Goal: Information Seeking & Learning: Learn about a topic

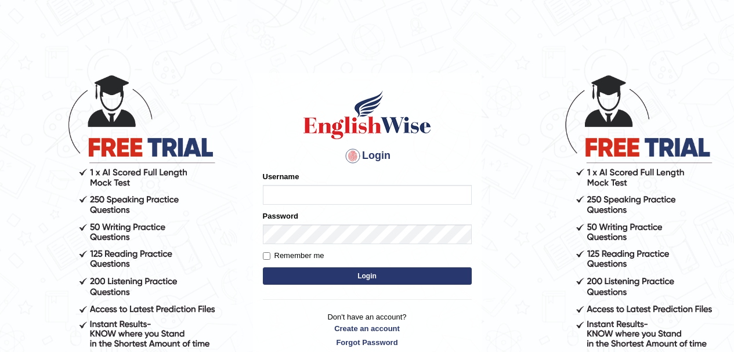
type input "kmijm"
click at [371, 182] on div "Username kmijm" at bounding box center [367, 188] width 209 height 34
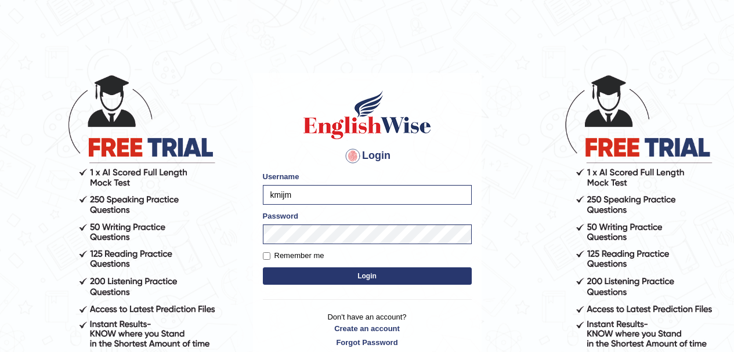
click at [378, 277] on button "Login" at bounding box center [367, 276] width 209 height 17
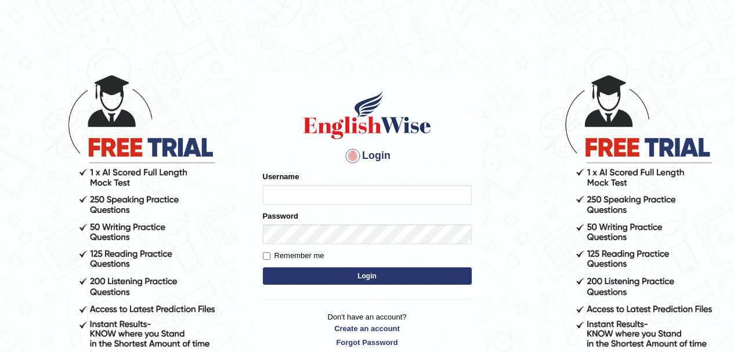
type input "kmijm"
click at [373, 192] on input "kmijm" at bounding box center [367, 195] width 209 height 20
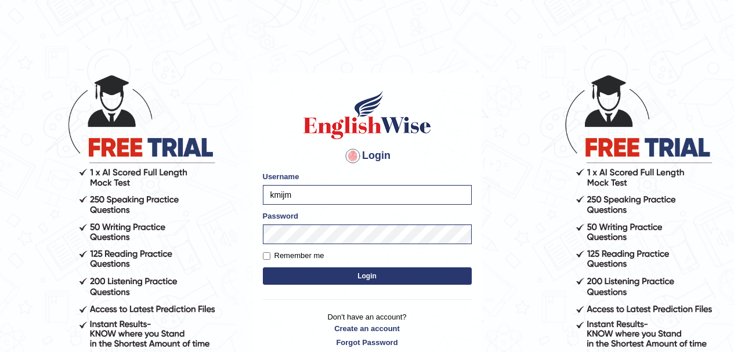
click at [393, 279] on button "Login" at bounding box center [367, 276] width 209 height 17
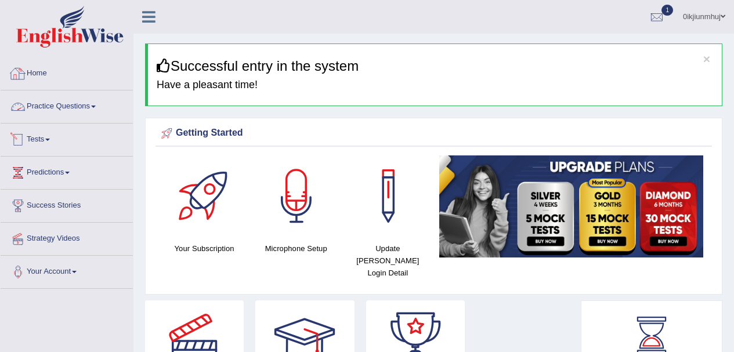
click at [51, 106] on link "Practice Questions" at bounding box center [67, 105] width 132 height 29
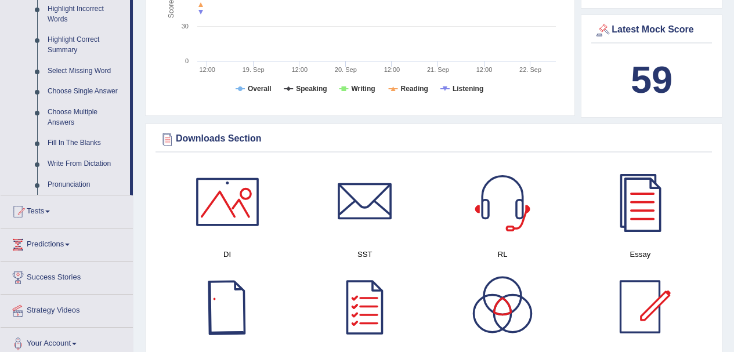
scroll to position [482, 0]
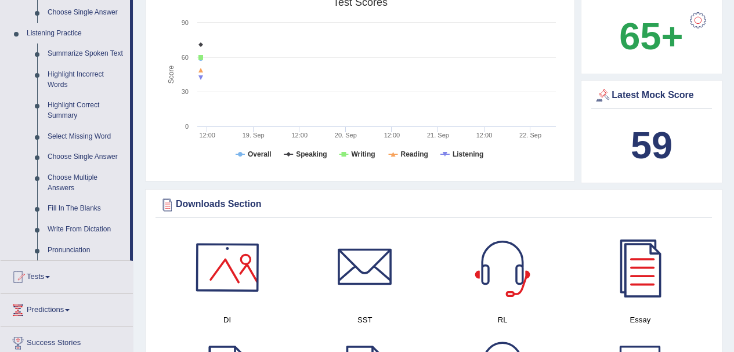
click at [205, 274] on div at bounding box center [227, 267] width 81 height 81
click at [91, 73] on link "Highlight Incorrect Words" at bounding box center [86, 79] width 88 height 31
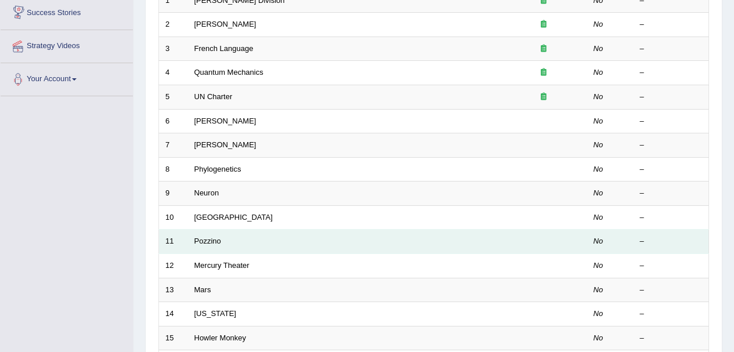
scroll to position [58, 0]
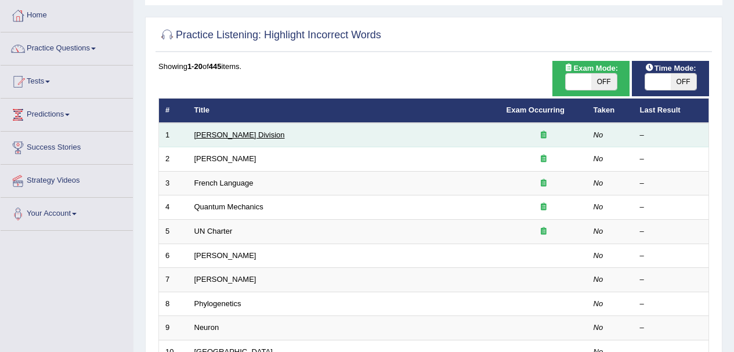
click at [228, 138] on link "[PERSON_NAME] Division" at bounding box center [239, 135] width 91 height 9
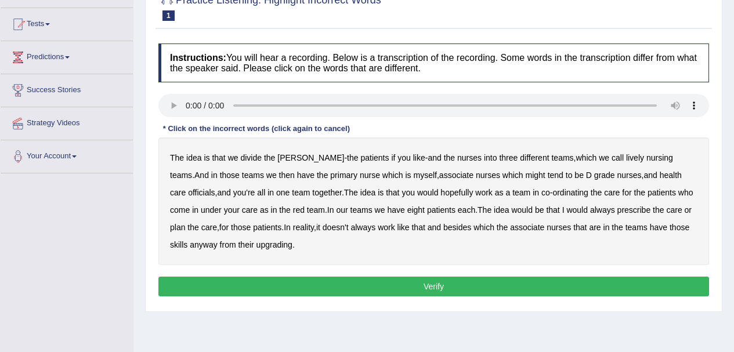
scroll to position [116, 0]
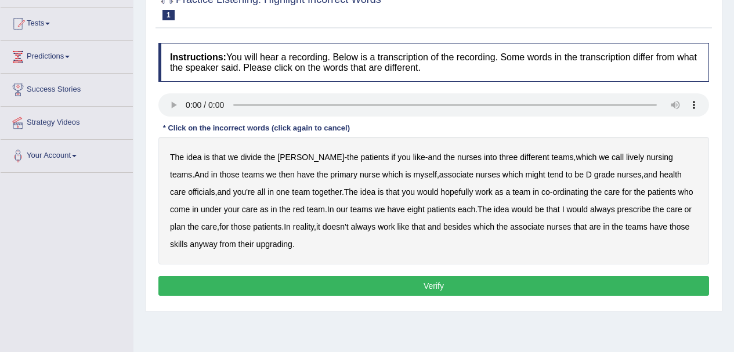
click at [289, 154] on b "[PERSON_NAME]" at bounding box center [310, 157] width 67 height 9
click at [286, 163] on div "The idea is that we divide the [PERSON_NAME] - the patients if you like - and t…" at bounding box center [433, 201] width 551 height 128
click at [286, 160] on b "ward" at bounding box center [310, 157] width 67 height 9
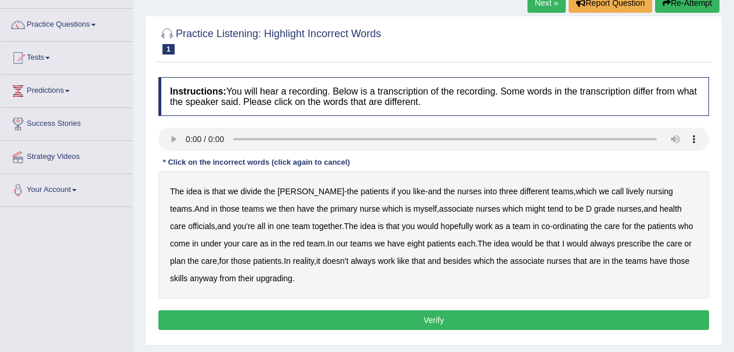
scroll to position [174, 0]
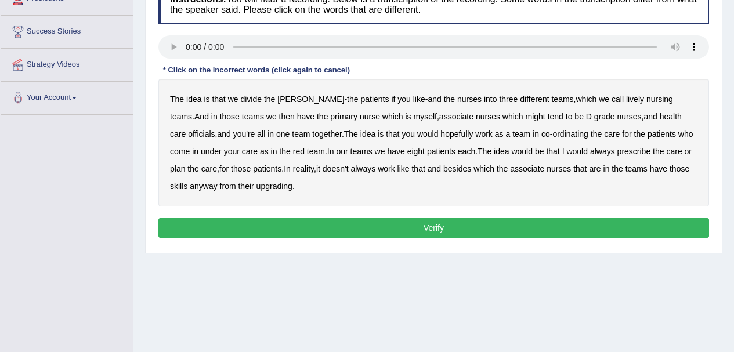
click at [499, 102] on b "three" at bounding box center [508, 99] width 19 height 9
click at [647, 99] on b "nursing" at bounding box center [660, 99] width 27 height 9
click at [499, 100] on b "three" at bounding box center [508, 99] width 19 height 9
click at [647, 100] on b "nursing" at bounding box center [660, 99] width 27 height 9
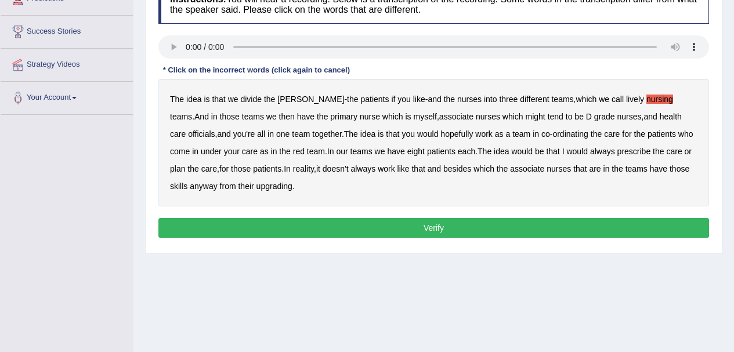
click at [215, 129] on b "officials" at bounding box center [201, 133] width 27 height 9
click at [293, 173] on b "reality" at bounding box center [303, 168] width 21 height 9
click at [257, 189] on b "upgrading" at bounding box center [275, 186] width 36 height 9
click at [275, 226] on button "Verify" at bounding box center [433, 228] width 551 height 20
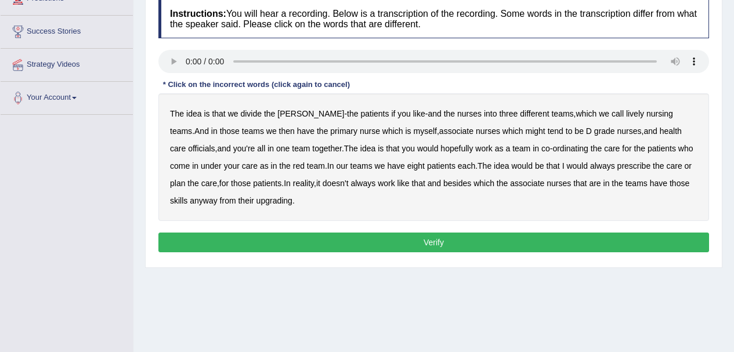
click at [626, 113] on b "lively" at bounding box center [635, 113] width 18 height 9
click at [671, 122] on div "The idea is that we divide the ward - the patients if you like - and the nurses…" at bounding box center [433, 157] width 551 height 128
click at [215, 144] on b "officials" at bounding box center [201, 148] width 27 height 9
click at [257, 201] on b "upgrading" at bounding box center [275, 200] width 36 height 9
click at [273, 236] on button "Verify" at bounding box center [433, 243] width 551 height 20
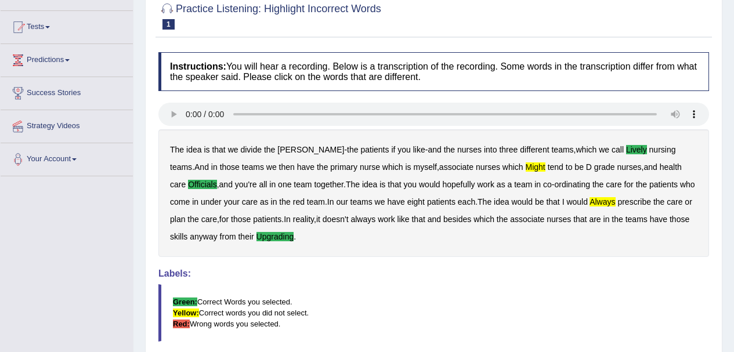
scroll to position [83, 0]
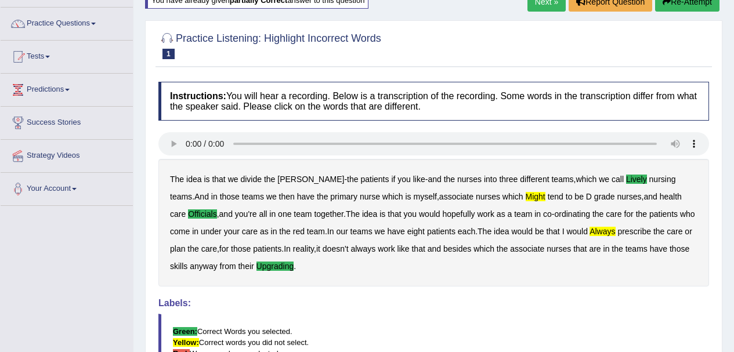
click at [481, 192] on div "The idea is that we divide the ward - the patients if you like - and the nurses…" at bounding box center [433, 223] width 551 height 128
click at [526, 197] on b "might" at bounding box center [536, 196] width 20 height 9
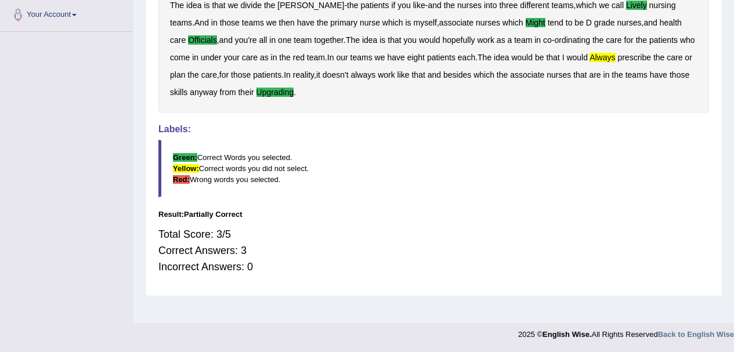
scroll to position [0, 0]
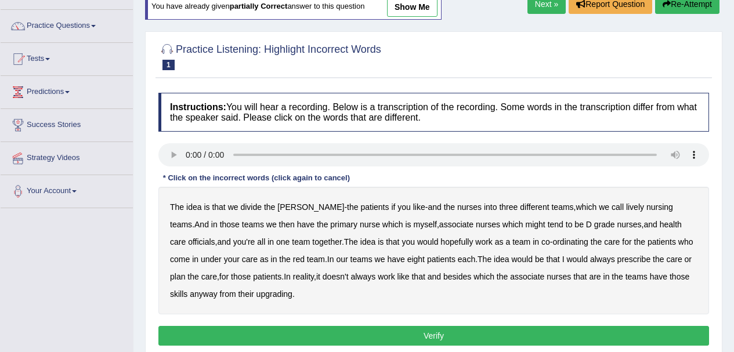
scroll to position [174, 0]
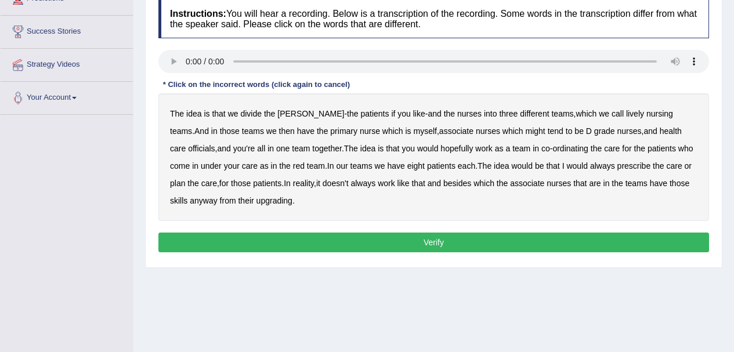
click at [626, 114] on b "lively" at bounding box center [635, 113] width 18 height 9
click at [526, 132] on b "might" at bounding box center [536, 131] width 20 height 9
click at [215, 144] on b "officials" at bounding box center [201, 148] width 27 height 9
click at [590, 168] on b "always" at bounding box center [602, 165] width 25 height 9
click at [257, 204] on b "upgrading" at bounding box center [275, 200] width 36 height 9
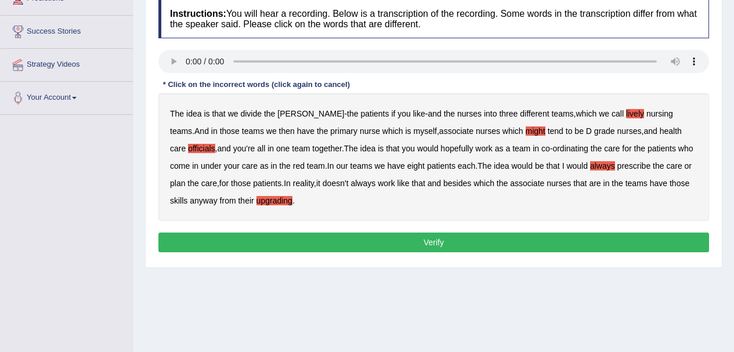
click at [256, 241] on button "Verify" at bounding box center [433, 243] width 551 height 20
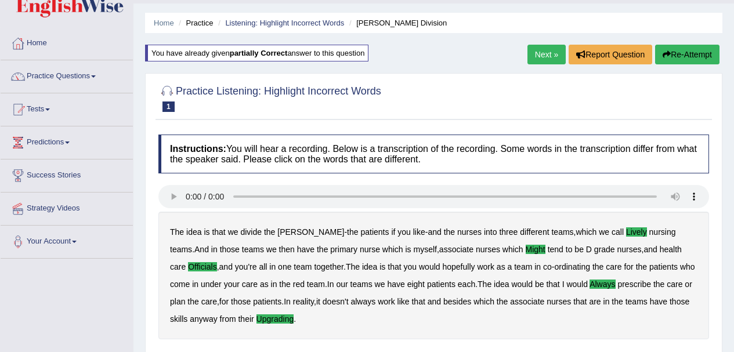
scroll to position [25, 0]
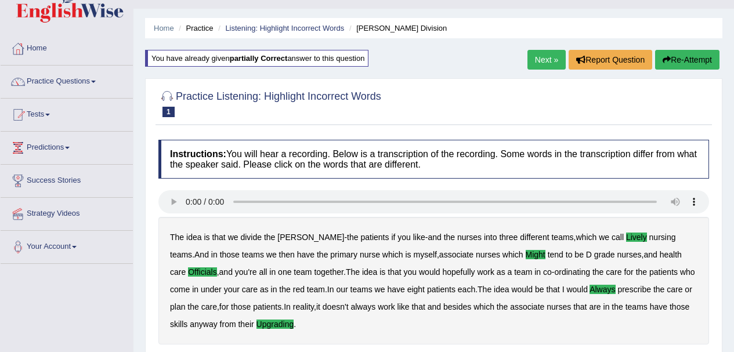
click at [547, 60] on link "Next »" at bounding box center [547, 60] width 38 height 20
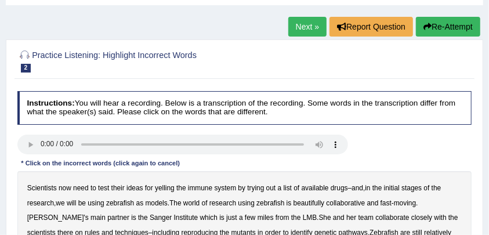
scroll to position [135, 0]
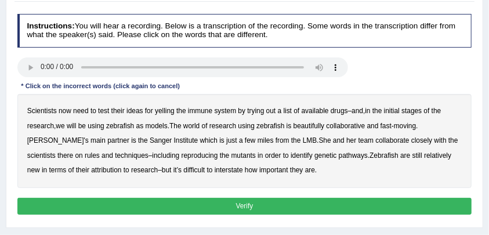
click at [163, 111] on b "yelling" at bounding box center [165, 111] width 20 height 8
click at [84, 204] on button "Verify" at bounding box center [244, 206] width 455 height 17
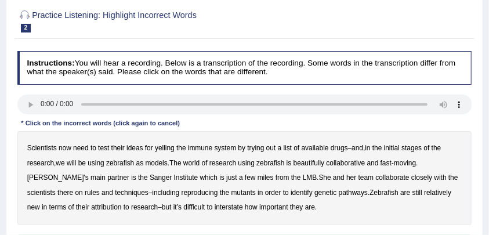
click at [159, 144] on b "yelling" at bounding box center [165, 148] width 20 height 8
click at [62, 161] on b "we" at bounding box center [60, 163] width 9 height 8
click at [196, 166] on div "Scientists now need to test their ideas for yelling the immune system by trying…" at bounding box center [244, 178] width 455 height 94
click at [197, 165] on b "world" at bounding box center [191, 163] width 16 height 8
click at [107, 178] on b "partner" at bounding box center [118, 178] width 22 height 8
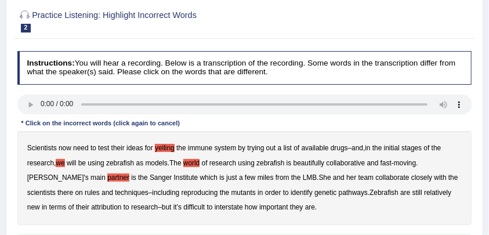
click at [107, 180] on b "partner" at bounding box center [118, 178] width 22 height 8
click at [319, 175] on b "She" at bounding box center [325, 178] width 12 height 8
click at [319, 179] on b "She" at bounding box center [325, 178] width 12 height 8
click at [92, 193] on b "rules" at bounding box center [92, 193] width 15 height 8
click at [109, 207] on b "attribution" at bounding box center [106, 207] width 30 height 8
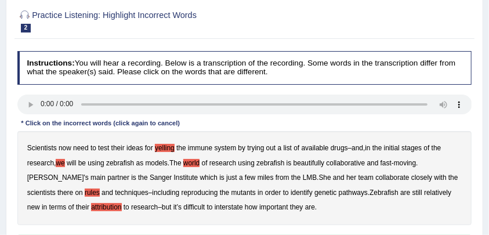
click at [232, 208] on b "interstate" at bounding box center [229, 207] width 28 height 8
click at [102, 208] on b "attribution" at bounding box center [106, 207] width 30 height 8
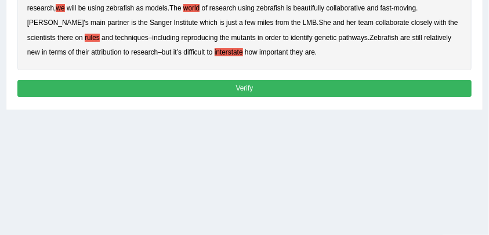
scroll to position [212, 0]
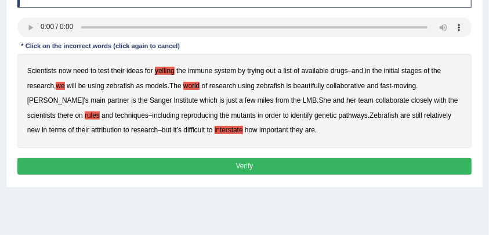
click at [120, 163] on button "Verify" at bounding box center [244, 166] width 455 height 17
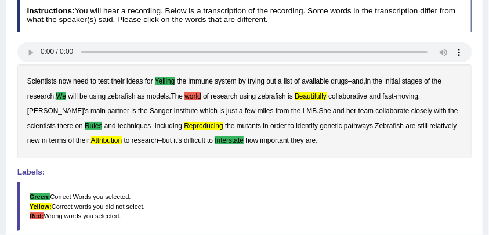
scroll to position [143, 0]
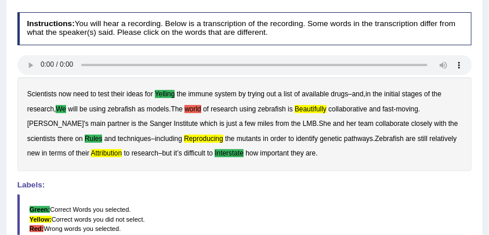
click at [93, 150] on b "attribution" at bounding box center [106, 153] width 31 height 8
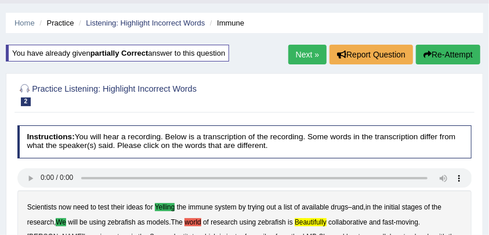
scroll to position [0, 0]
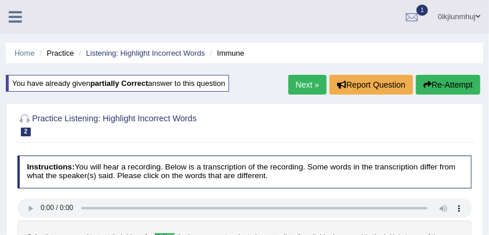
click at [12, 26] on div "0ikjiunmhuj Toggle navigation Username: kmijm Access Type: Online Subscription:…" at bounding box center [244, 17] width 489 height 34
click at [12, 20] on icon at bounding box center [15, 16] width 13 height 15
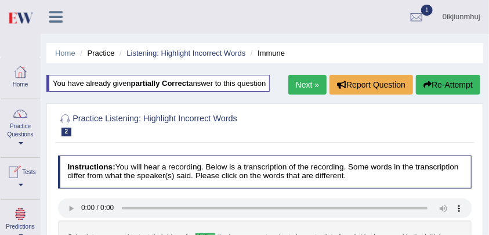
click at [20, 131] on link "Practice Questions" at bounding box center [20, 126] width 39 height 55
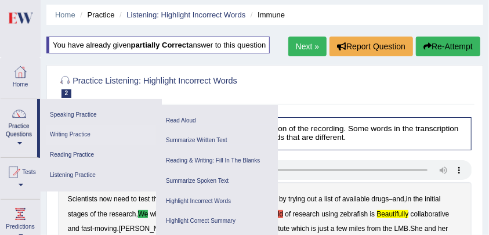
scroll to position [154, 0]
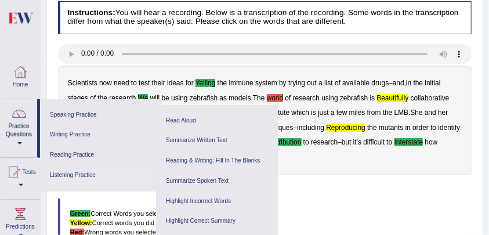
click at [89, 172] on link "Listening Practice" at bounding box center [101, 175] width 110 height 20
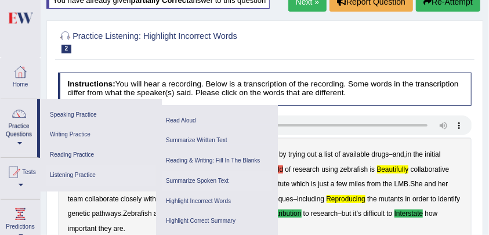
scroll to position [154, 0]
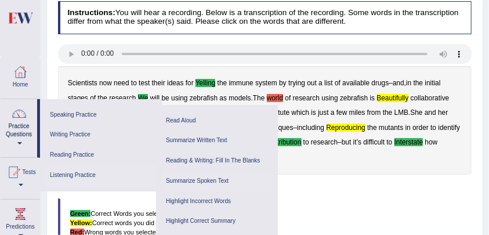
click at [212, 179] on link "Summarize Spoken Text" at bounding box center [217, 181] width 110 height 20
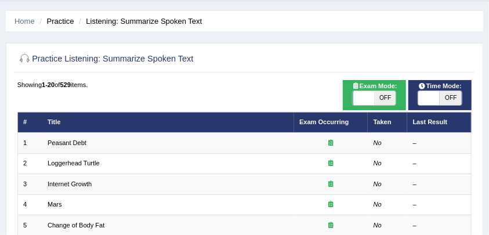
scroll to position [77, 0]
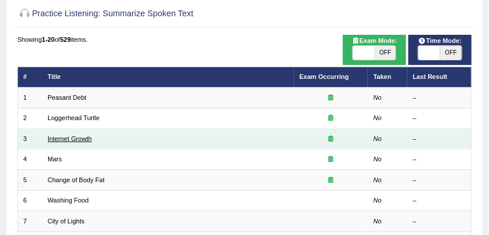
click at [65, 136] on link "Internet Growth" at bounding box center [70, 138] width 44 height 7
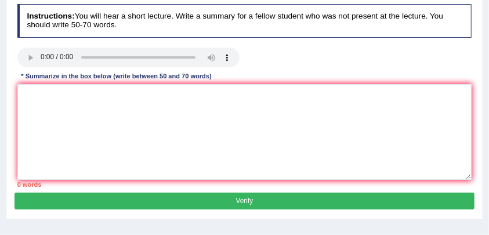
scroll to position [232, 0]
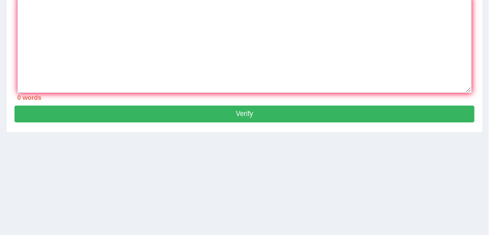
click at [179, 121] on button "Verify" at bounding box center [245, 114] width 460 height 17
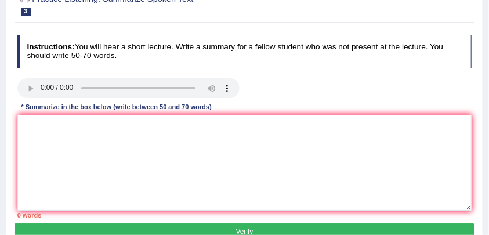
scroll to position [77, 0]
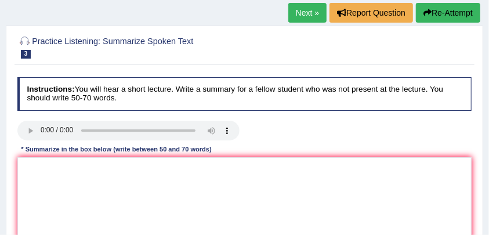
click at [437, 12] on button "Re-Attempt" at bounding box center [448, 13] width 64 height 20
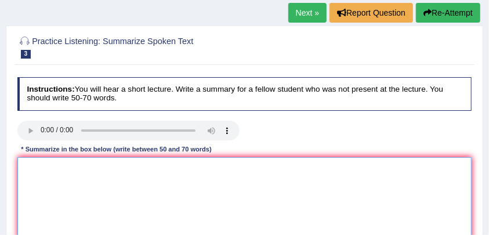
click at [162, 164] on textarea at bounding box center [244, 205] width 455 height 96
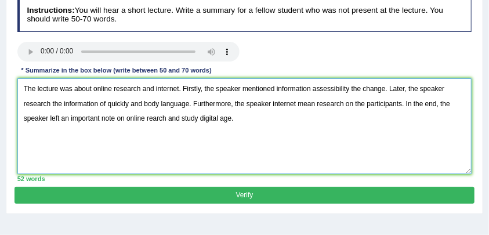
scroll to position [150, 0]
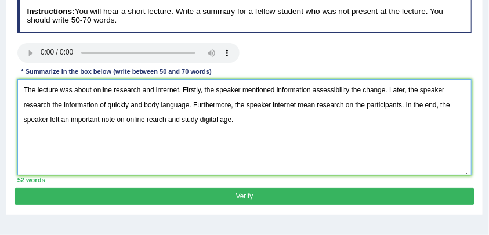
type textarea "The lecture was about online research and internet. Firstly, the speaker mentio…"
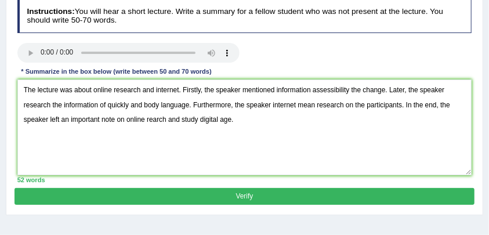
click at [176, 196] on button "Verify" at bounding box center [245, 196] width 460 height 17
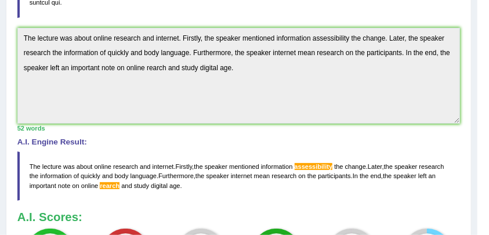
scroll to position [343, 0]
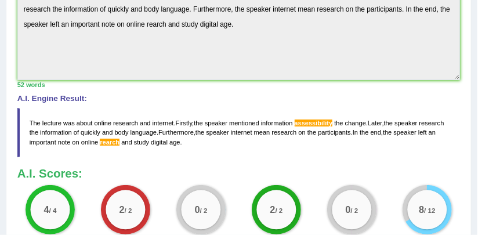
drag, startPoint x: 29, startPoint y: 112, endPoint x: 139, endPoint y: 118, distance: 110.5
click at [155, 118] on blockquote "The lecture was about online research and internet . Firstly , the speaker ment…" at bounding box center [238, 132] width 443 height 49
drag, startPoint x: 34, startPoint y: 108, endPoint x: 108, endPoint y: 115, distance: 74.0
click at [108, 115] on blockquote "The lecture was about online research and internet . Firstly , the speaker ment…" at bounding box center [238, 132] width 443 height 49
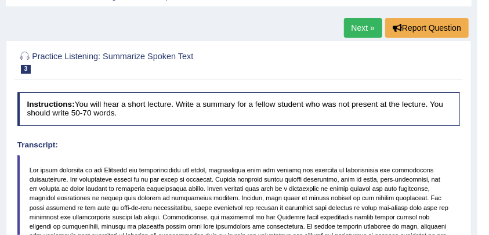
scroll to position [0, 0]
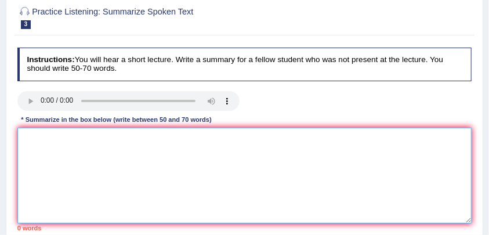
click at [111, 151] on textarea at bounding box center [244, 176] width 455 height 96
paste textarea "he lecture was about online research and internet. Firstly, the speaker mention…"
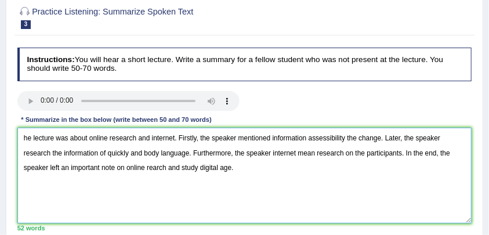
click at [23, 139] on textarea "he lecture was about online research and internet. Firstly, the speaker mention…" at bounding box center [244, 176] width 455 height 96
click at [154, 169] on textarea "the lecture was about online research and internet. Firstly, the speaker mentio…" at bounding box center [244, 176] width 455 height 96
click at [168, 168] on textarea "the lecture was about online research and internet. Firstly, the speaker mentio…" at bounding box center [244, 176] width 455 height 96
click at [187, 154] on textarea "the lecture was about online research and internet. Firstly, the speaker mentio…" at bounding box center [244, 176] width 455 height 96
click at [189, 156] on textarea "the lecture was about online research and internet. Firstly, the speaker mentio…" at bounding box center [244, 176] width 455 height 96
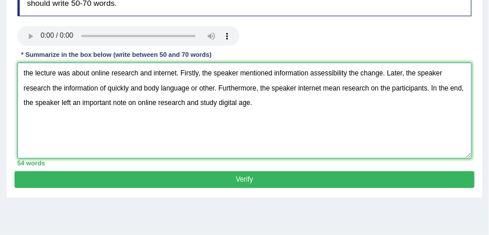
scroll to position [26, 0]
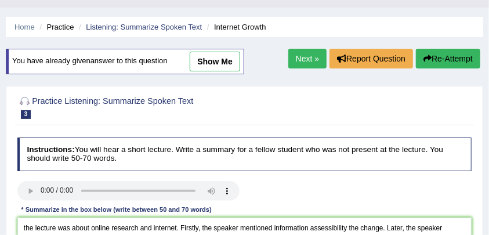
click at [215, 63] on link "show me" at bounding box center [215, 62] width 50 height 20
type textarea "The lecture was about online research and internet. Firstly, the speaker mentio…"
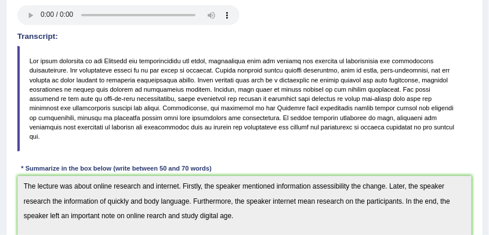
scroll to position [387, 0]
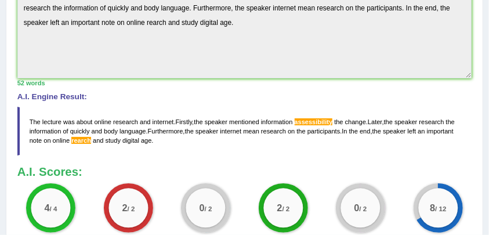
drag, startPoint x: 29, startPoint y: 103, endPoint x: 181, endPoint y: 134, distance: 155.1
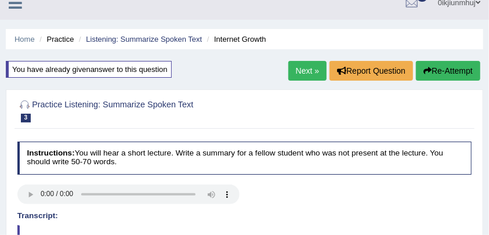
scroll to position [0, 0]
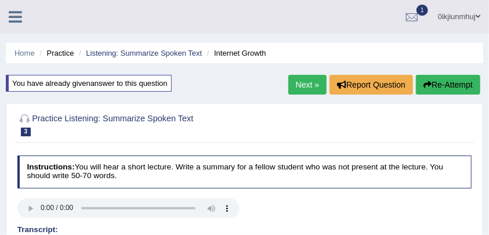
click at [124, 85] on div "You have already given answer to this question" at bounding box center [89, 83] width 166 height 17
click at [163, 78] on div "You have already given answer to this question" at bounding box center [89, 83] width 166 height 17
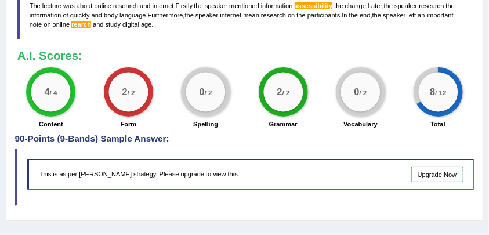
scroll to position [387, 0]
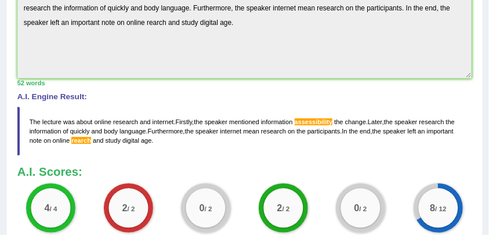
drag, startPoint x: 29, startPoint y: 109, endPoint x: 134, endPoint y: 133, distance: 107.8
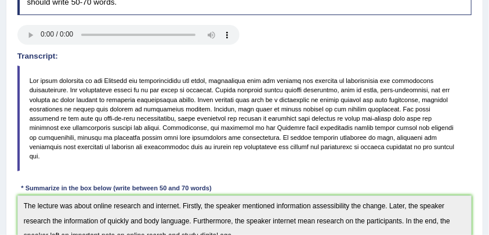
scroll to position [77, 0]
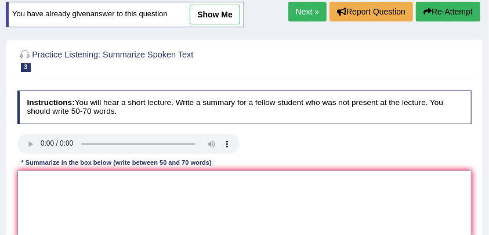
paste textarea "he lecture was about online research and internet. Firstly, the speaker mention…"
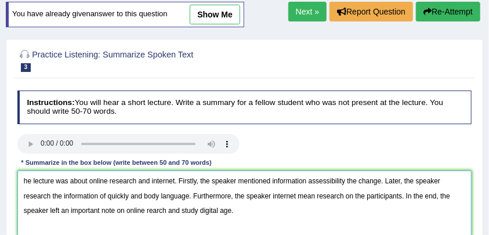
click at [25, 182] on textarea "he lecture was about online research and internet. Firstly, the speaker mention…" at bounding box center [244, 219] width 455 height 96
click at [152, 210] on textarea "the lecture was about online research and internet. Firstly, the speaker mentio…" at bounding box center [244, 219] width 455 height 96
click at [162, 212] on textarea "the lecture was about online research and internet. Firstly, the speaker mentio…" at bounding box center [244, 219] width 455 height 96
click at [165, 214] on textarea "the lecture was about online research and internet. Firstly, the speaker mentio…" at bounding box center [244, 219] width 455 height 96
click at [186, 197] on textarea "the lecture was about online research and internet. Firstly, the speaker mentio…" at bounding box center [244, 219] width 455 height 96
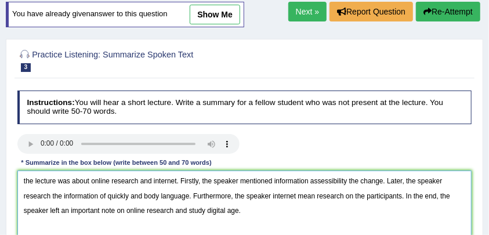
click at [189, 197] on textarea "the lecture was about online research and internet. Firstly, the speaker mentio…" at bounding box center [244, 219] width 455 height 96
click at [27, 182] on textarea "the lecture was about online research and internet. Firstly, the speaker mentio…" at bounding box center [244, 219] width 455 height 96
click at [26, 182] on textarea "the lecture was about online research and internet. Firstly, the speaker mentio…" at bounding box center [244, 219] width 455 height 96
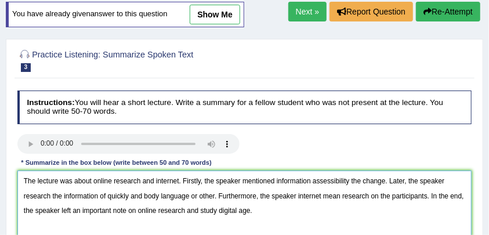
drag, startPoint x: 20, startPoint y: 173, endPoint x: 287, endPoint y: 221, distance: 271.3
click at [287, 221] on textarea "The lecture was about online research and internet. Firstly, the speaker mentio…" at bounding box center [244, 219] width 455 height 96
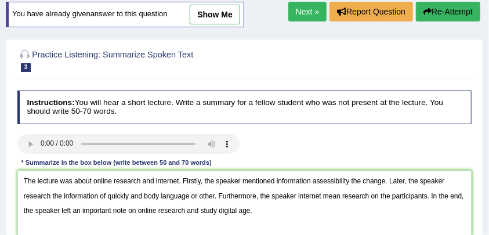
drag, startPoint x: 72, startPoint y: 7, endPoint x: 167, endPoint y: 23, distance: 96.6
click at [88, 10] on div "You have already given answer to this question show me" at bounding box center [125, 15] width 239 height 26
click at [217, 15] on link "show me" at bounding box center [215, 15] width 50 height 20
type textarea "The lecture was about online research and internet. Firstly, the speaker mentio…"
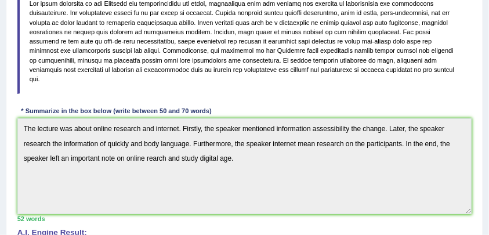
scroll to position [270, 0]
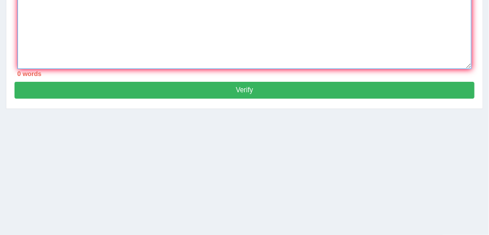
paste textarea "The lecture was about online research and internet. Firstly, the speaker mentio…"
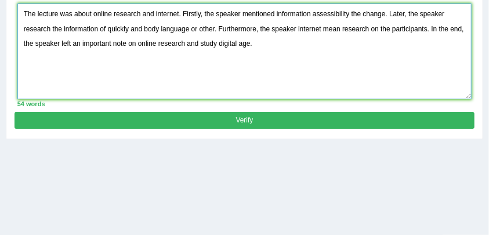
scroll to position [154, 0]
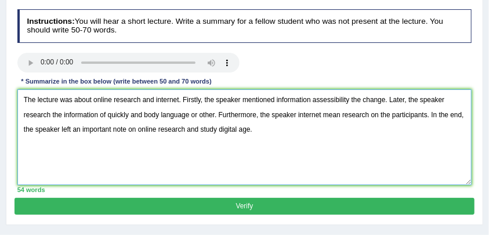
click at [215, 135] on textarea "The lecture was about online research and internet. Firstly, the speaker mentio…" at bounding box center [244, 137] width 455 height 96
type textarea "The lecture was about online research and internet. Firstly, the speaker mentio…"
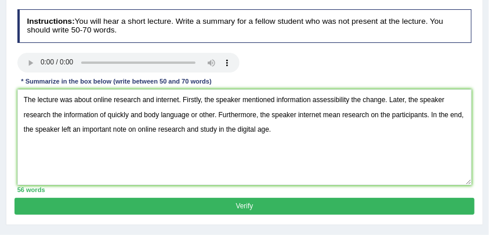
click at [261, 201] on button "Verify" at bounding box center [245, 206] width 460 height 17
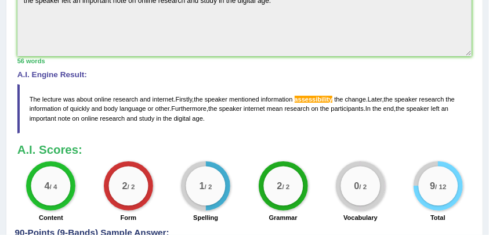
scroll to position [367, 0]
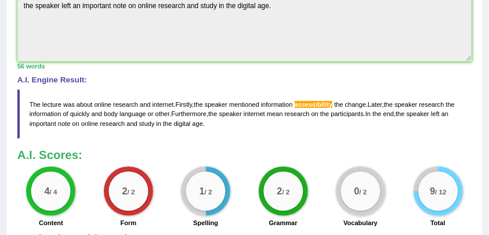
click at [318, 101] on span "assessibility" at bounding box center [314, 104] width 38 height 7
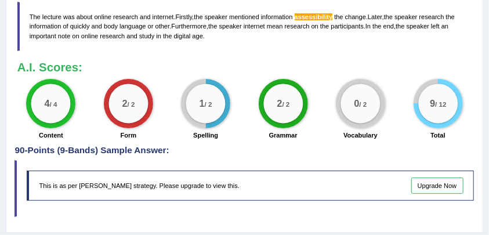
scroll to position [483, 0]
